Goal: Browse casually

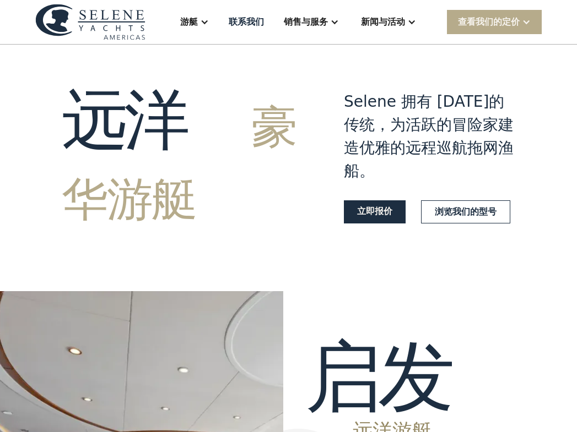
click at [224, 186] on h1 "远洋 豪华游艇" at bounding box center [183, 156] width 242 height 145
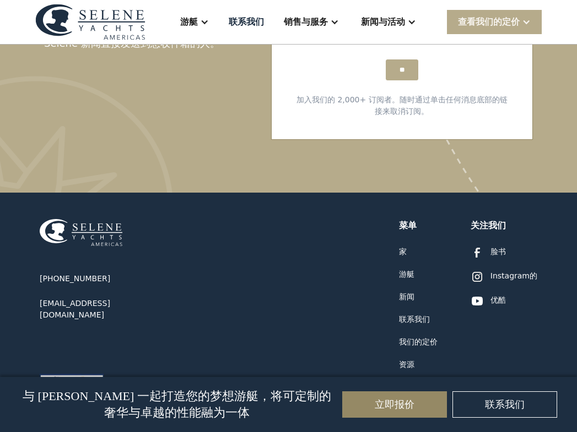
scroll to position [5730, 0]
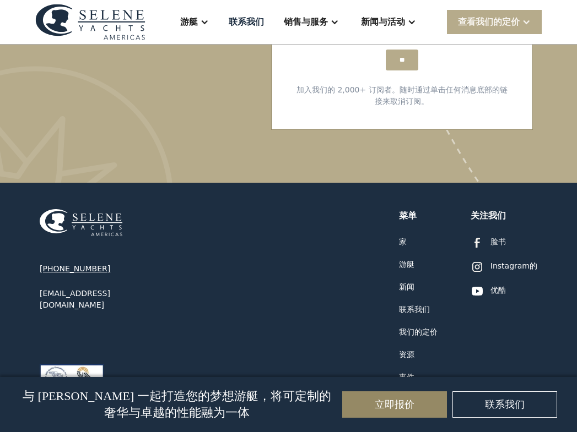
drag, startPoint x: 108, startPoint y: 155, endPoint x: 45, endPoint y: 155, distance: 62.8
click at [45, 263] on div "[PHONE_NUMBER] [EMAIL_ADDRESS][DOMAIN_NAME]" at bounding box center [106, 287] width 132 height 48
drag, startPoint x: 45, startPoint y: 155, endPoint x: 51, endPoint y: 155, distance: 5.5
copy div "[PHONE_NUMBER]"
click at [83, 404] on p "与 [PERSON_NAME] 一起打造您的梦想游艇，将可定制的奢华与卓越的性能融为一体" at bounding box center [177, 404] width 314 height 33
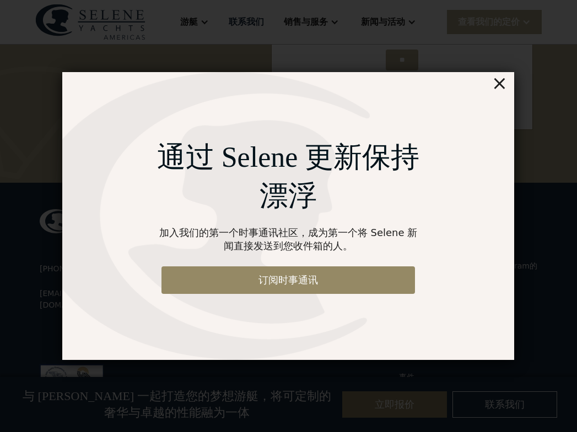
click at [153, 411] on div "通过 Selene 更新保持漂浮 加入我们的第一个时事通讯社区，成为第一个将 Selene 新闻直接发送到您收件箱的人。 订阅时事通讯 ×" at bounding box center [288, 215] width 519 height 487
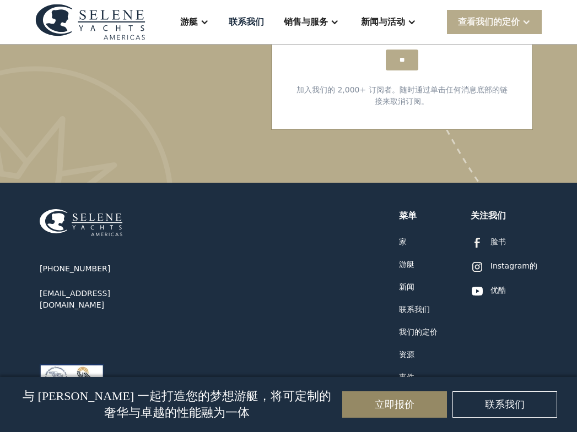
click at [140, 398] on p "与 [PERSON_NAME] 一起打造您的梦想游艇，将可定制的奢华与卓越的性能融为一体" at bounding box center [177, 404] width 314 height 33
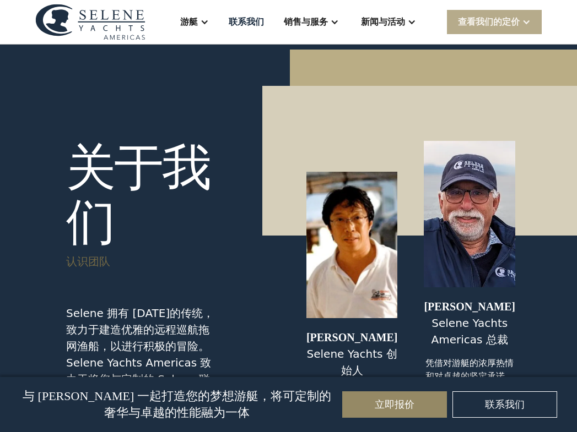
scroll to position [4628, 0]
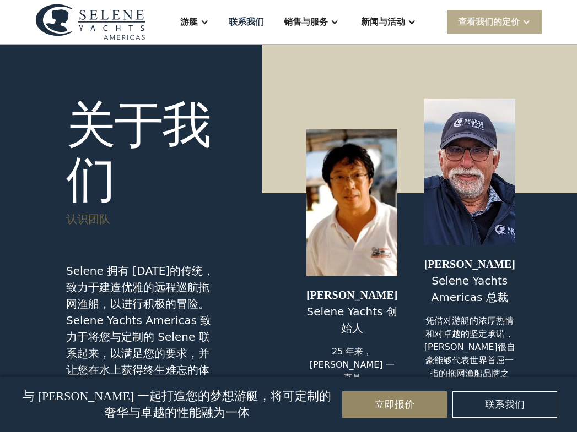
click at [177, 383] on div "与 [PERSON_NAME] 一起打造您的梦想游艇，将可定制的奢华与卓越的性能融为一体 立即报价 联系我们" at bounding box center [288, 404] width 548 height 55
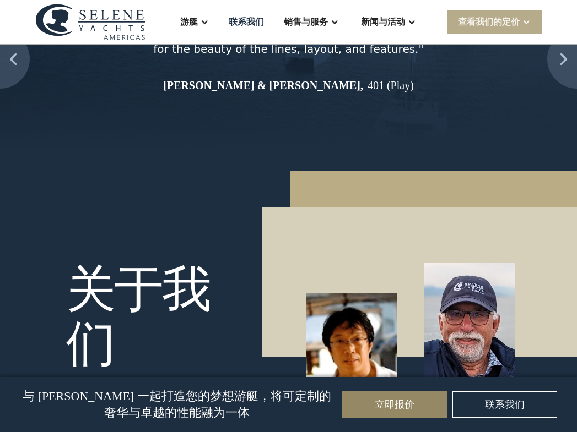
scroll to position [4463, 0]
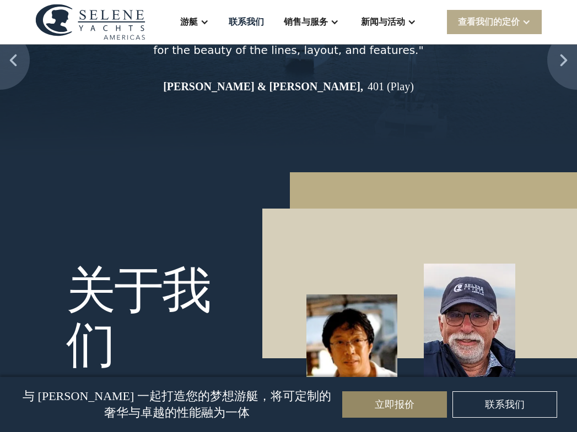
click at [208, 383] on div "与 [PERSON_NAME] 一起打造您的梦想游艇，将可定制的奢华与卓越的性能融为一体 立即报价 联系我们" at bounding box center [288, 404] width 548 height 55
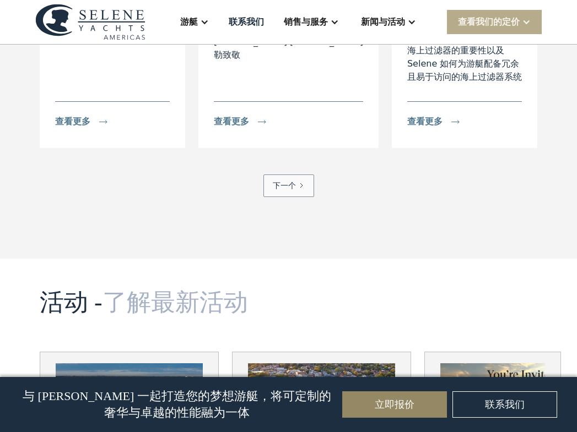
scroll to position [3417, 0]
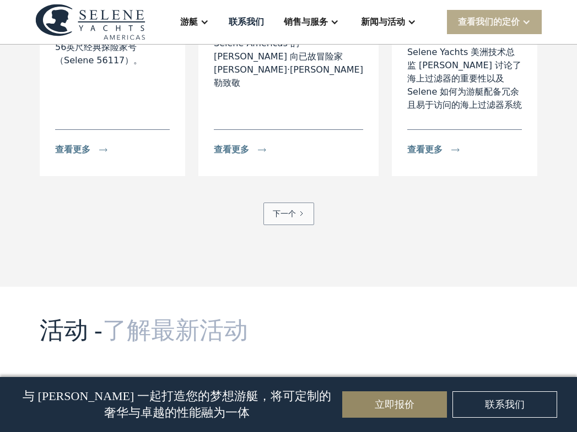
click at [110, 386] on div "与 [PERSON_NAME] 一起打造您的梦想游艇，将可定制的奢华与卓越的性能融为一体 立即报价 联系我们" at bounding box center [288, 404] width 548 height 55
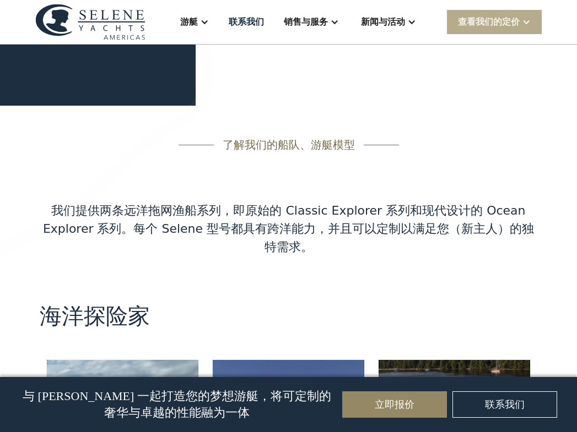
scroll to position [1765, 0]
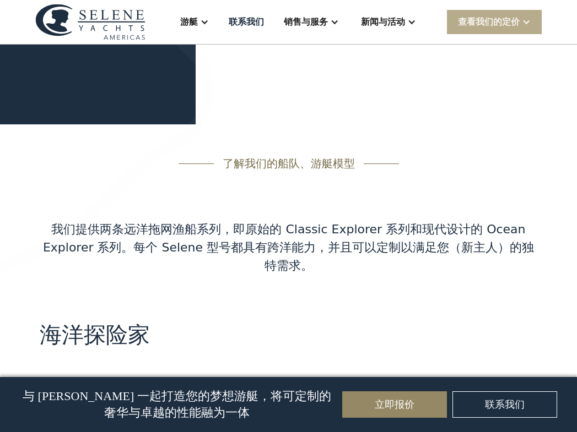
click at [449, 267] on div "我们提供两条远洋拖网渔船系列，即原始的 Classic Explorer 系列和现代设计的 Ocean Explorer 系列。每个 Selene 型号都具有…" at bounding box center [288, 247] width 497 height 55
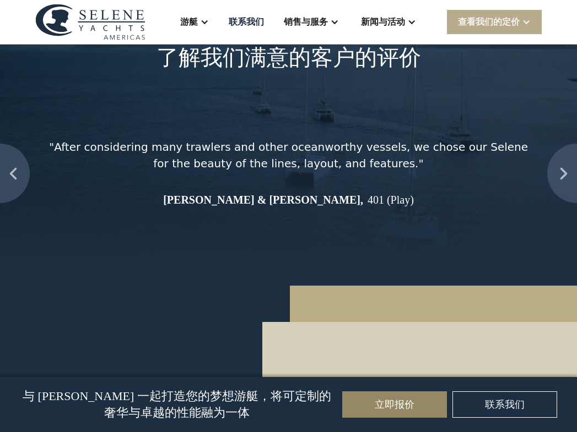
scroll to position [4353, 0]
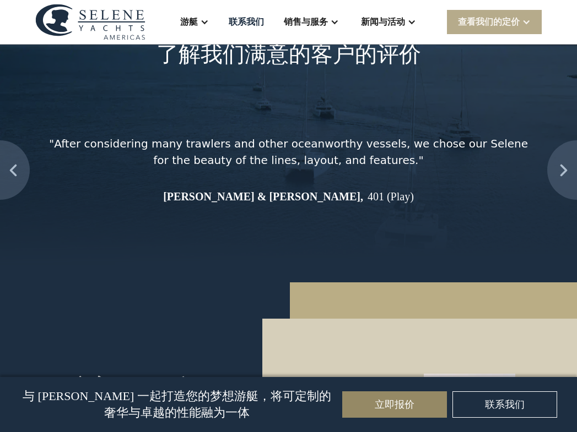
click at [561, 319] on div at bounding box center [419, 394] width 314 height 150
